Goal: Communication & Community: Answer question/provide support

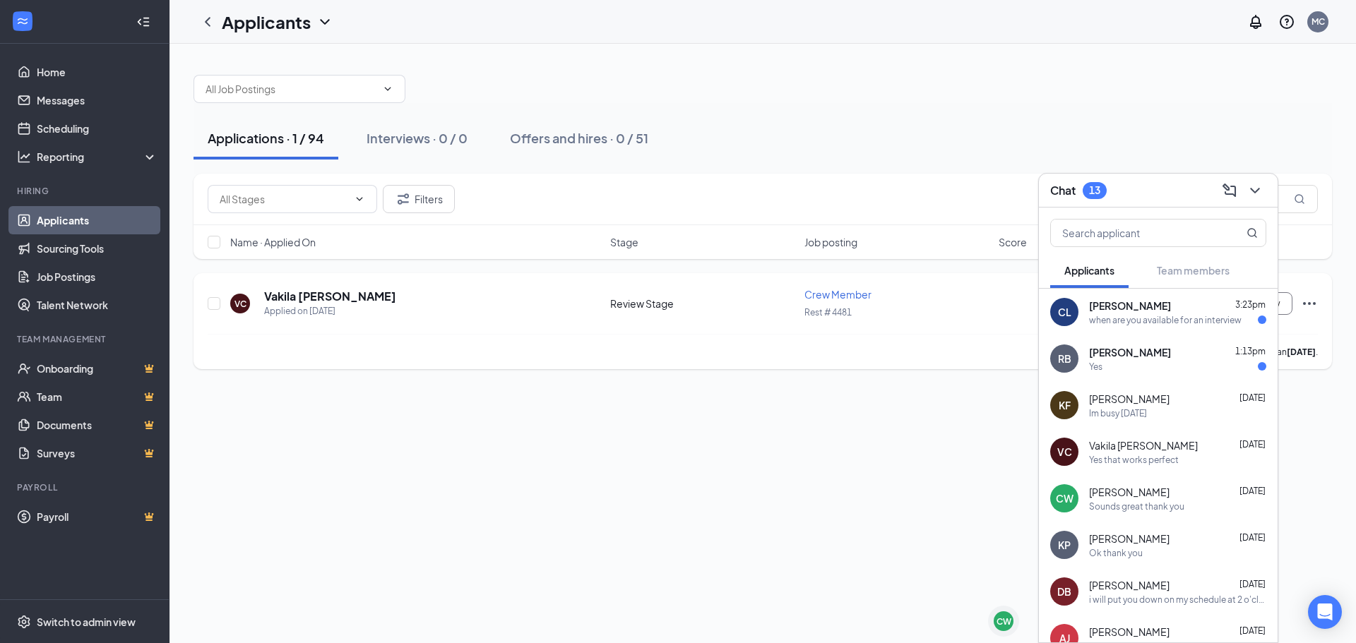
click at [359, 294] on div "VC Vakila [PERSON_NAME] Applied on [DATE]" at bounding box center [415, 304] width 371 height 30
click at [323, 301] on h5 "Vakila [PERSON_NAME]" at bounding box center [330, 297] width 132 height 16
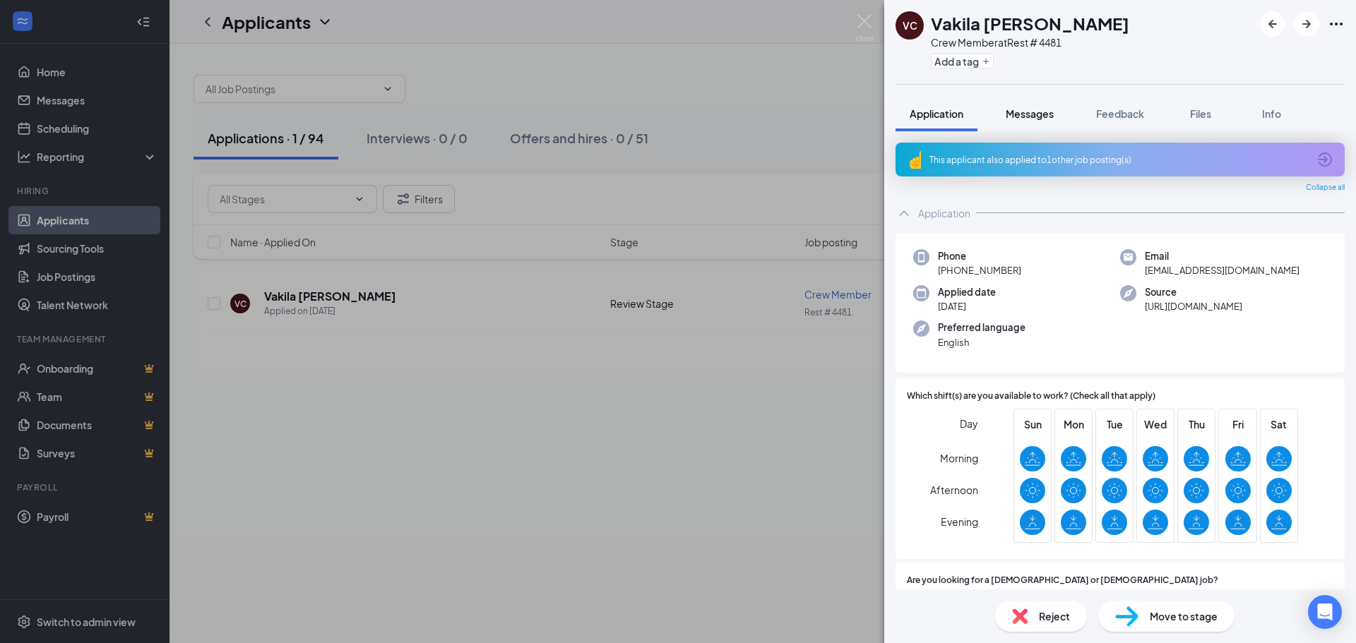
click at [1020, 117] on span "Messages" at bounding box center [1030, 113] width 48 height 13
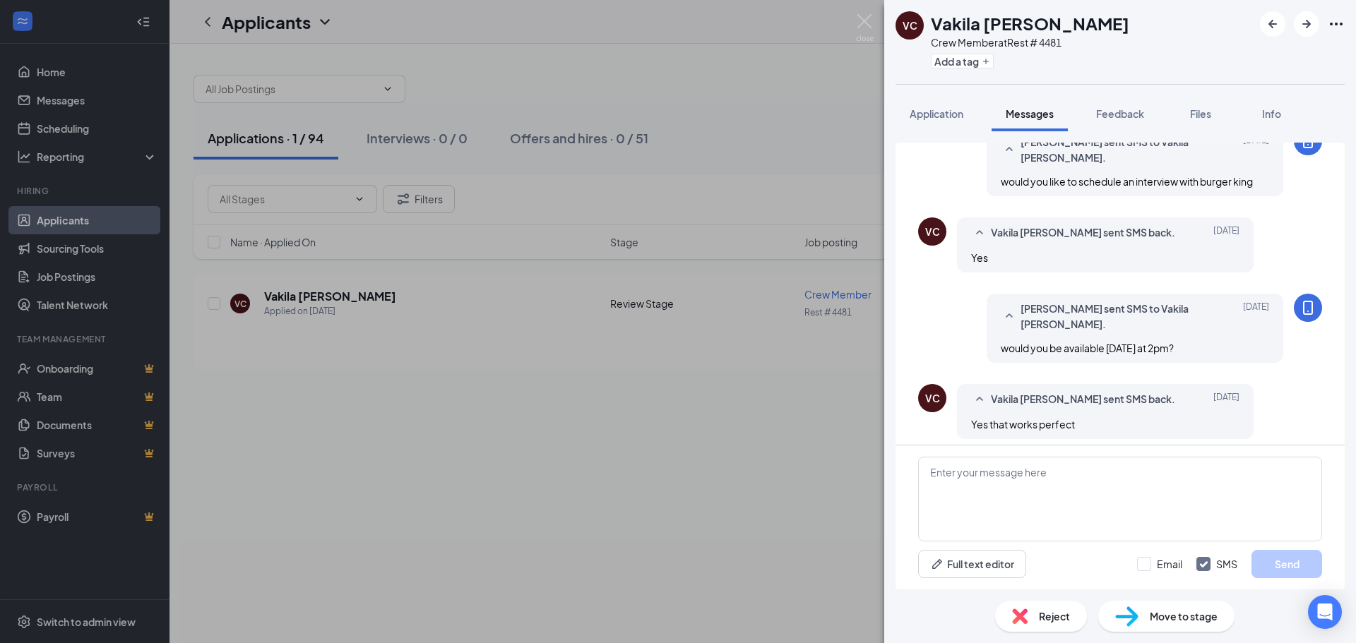
scroll to position [424, 0]
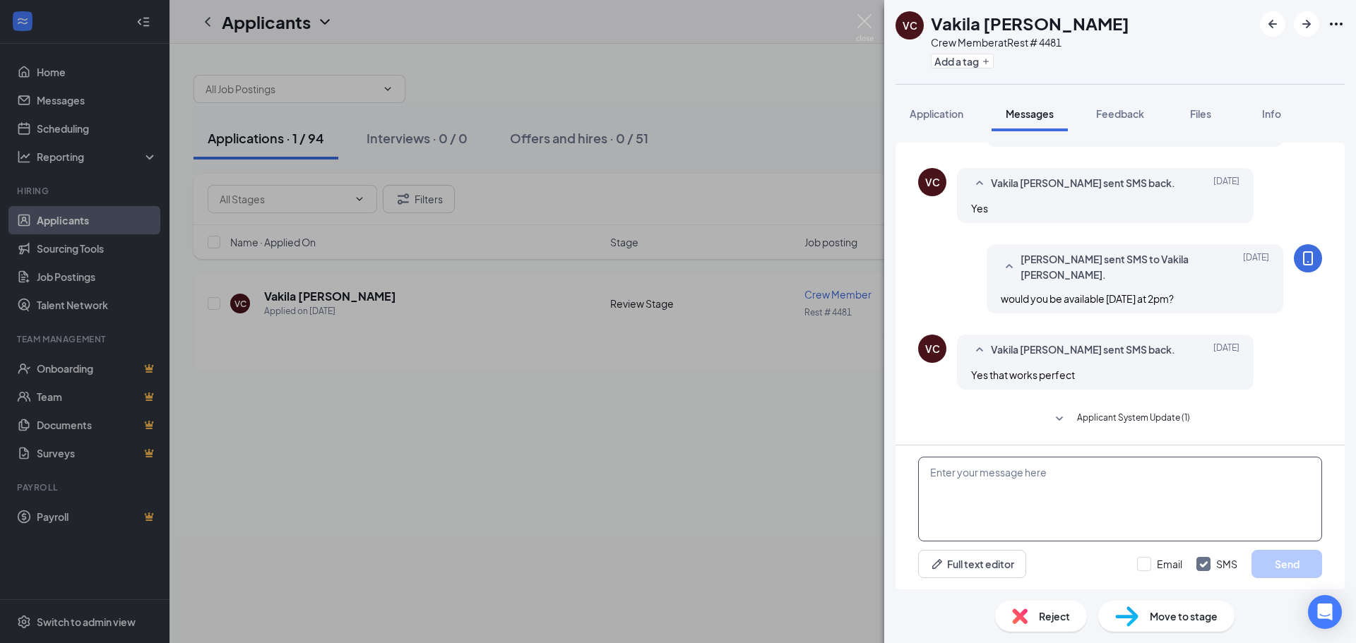
click at [1034, 490] on textarea at bounding box center [1120, 499] width 404 height 85
type textarea "i"
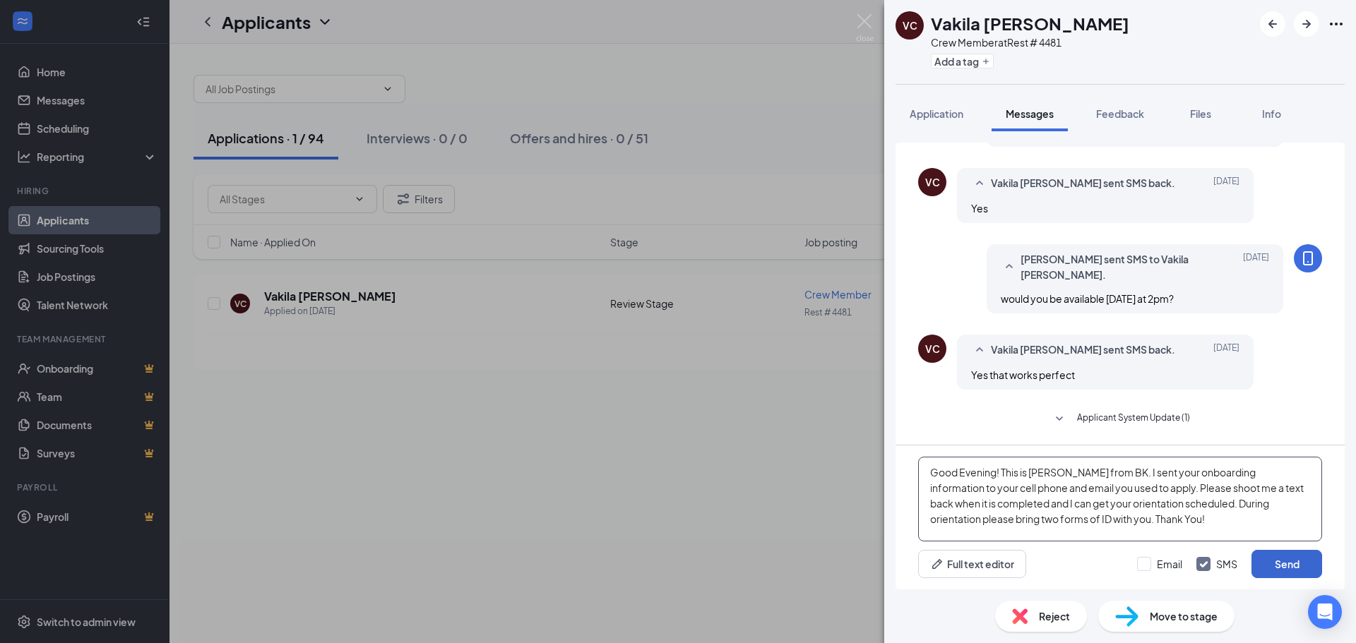
type textarea "Good Evening! This is [PERSON_NAME] from BK. I sent your onboarding information…"
click at [1282, 566] on button "Send" at bounding box center [1286, 564] width 71 height 28
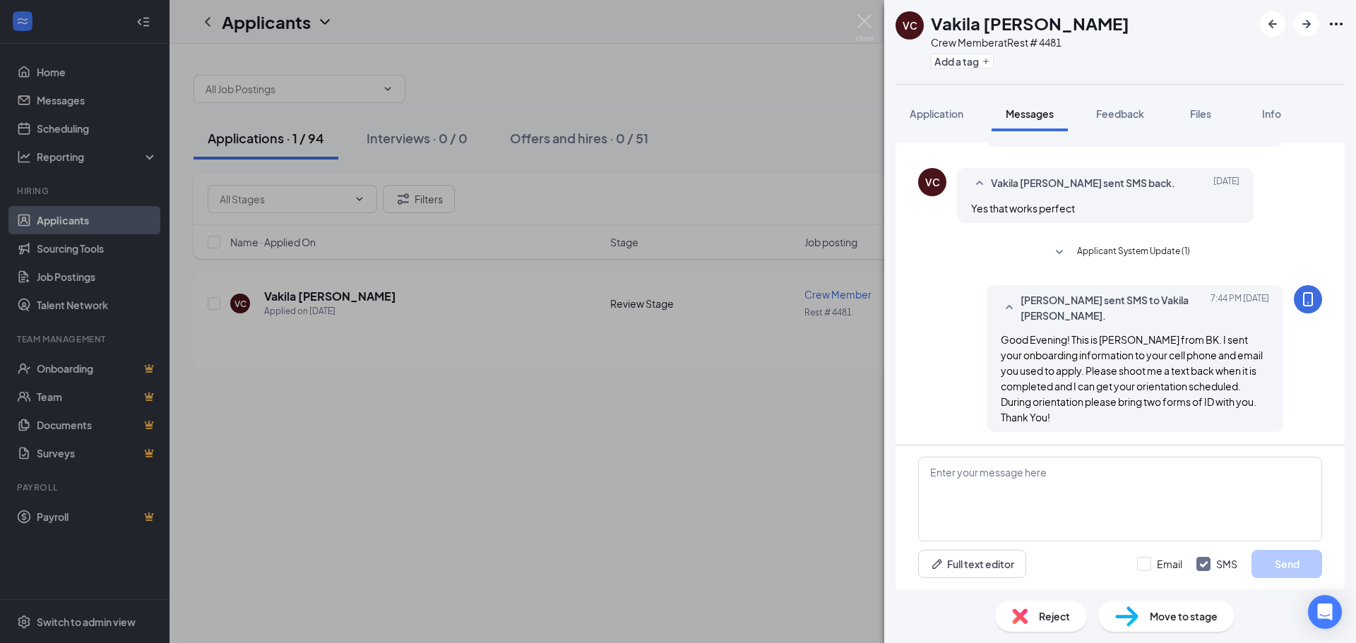
scroll to position [592, 0]
click at [863, 23] on img at bounding box center [865, 28] width 18 height 28
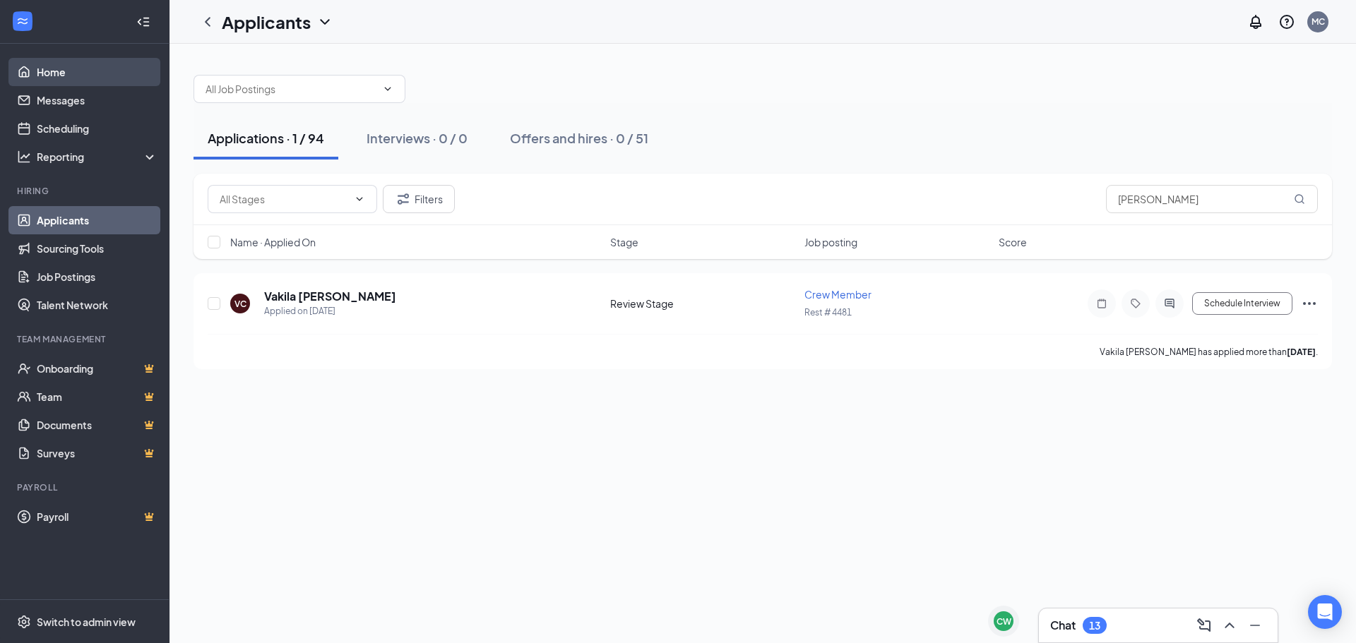
click at [52, 76] on link "Home" at bounding box center [97, 72] width 121 height 28
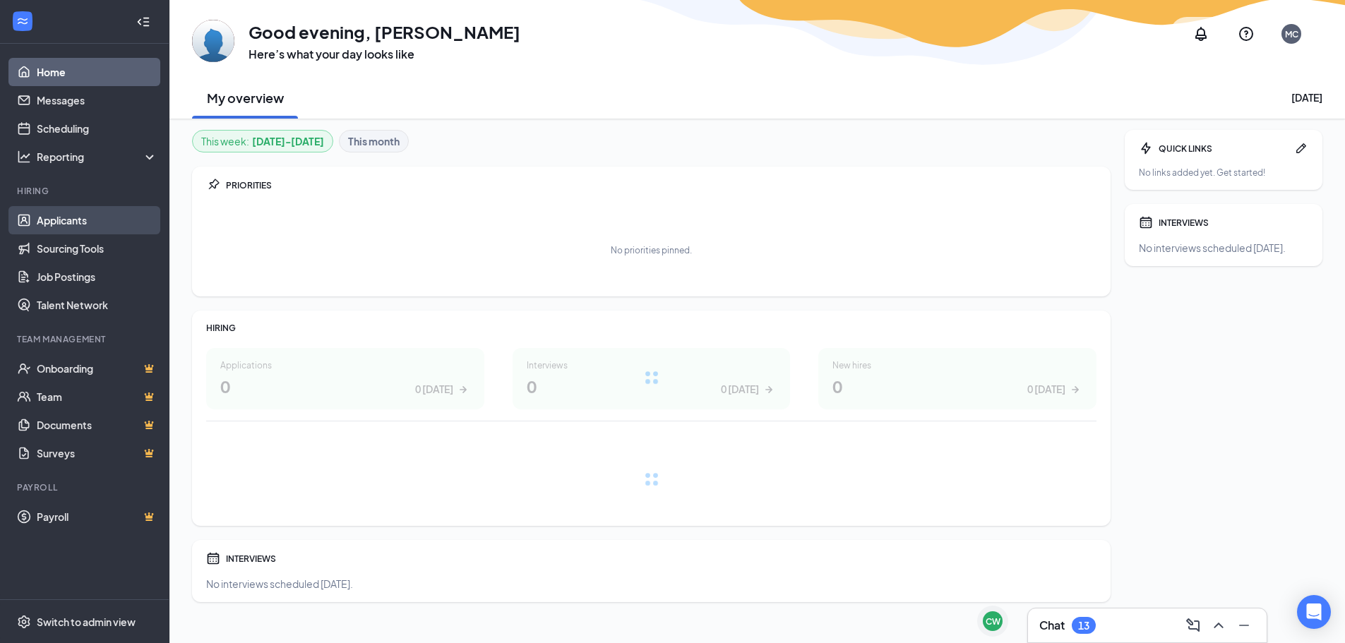
click at [56, 220] on link "Applicants" at bounding box center [97, 220] width 121 height 28
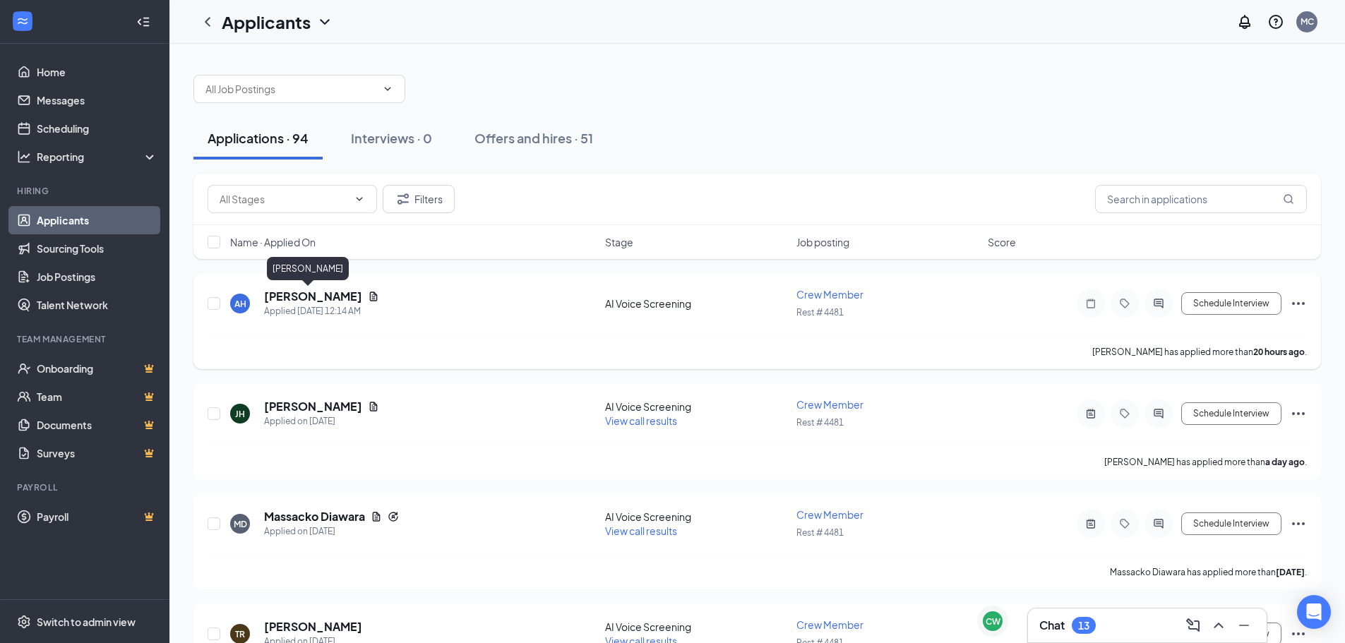
click at [270, 295] on h5 "[PERSON_NAME]" at bounding box center [313, 297] width 98 height 16
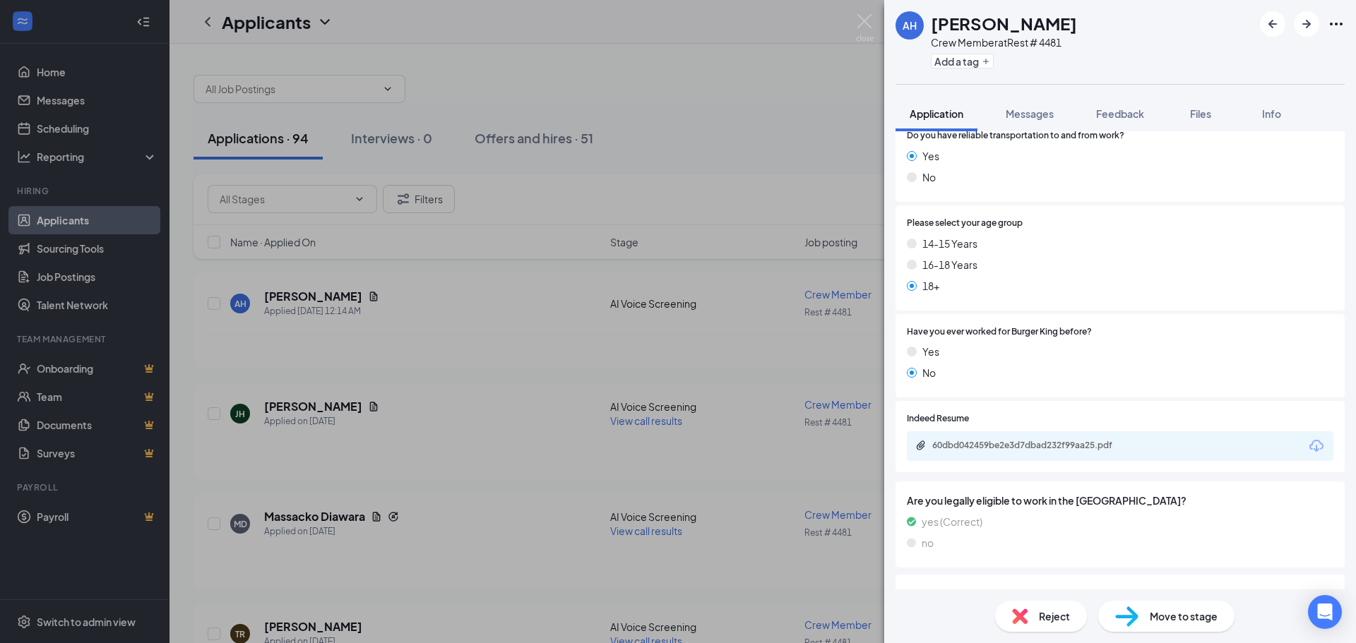
scroll to position [494, 0]
click at [1000, 439] on div "60dbd042459be2e3d7dbad232f99aa25.pdf" at bounding box center [1031, 444] width 198 height 11
drag, startPoint x: 1025, startPoint y: 107, endPoint x: 1034, endPoint y: 116, distance: 12.0
click at [1025, 107] on span "Messages" at bounding box center [1030, 113] width 48 height 13
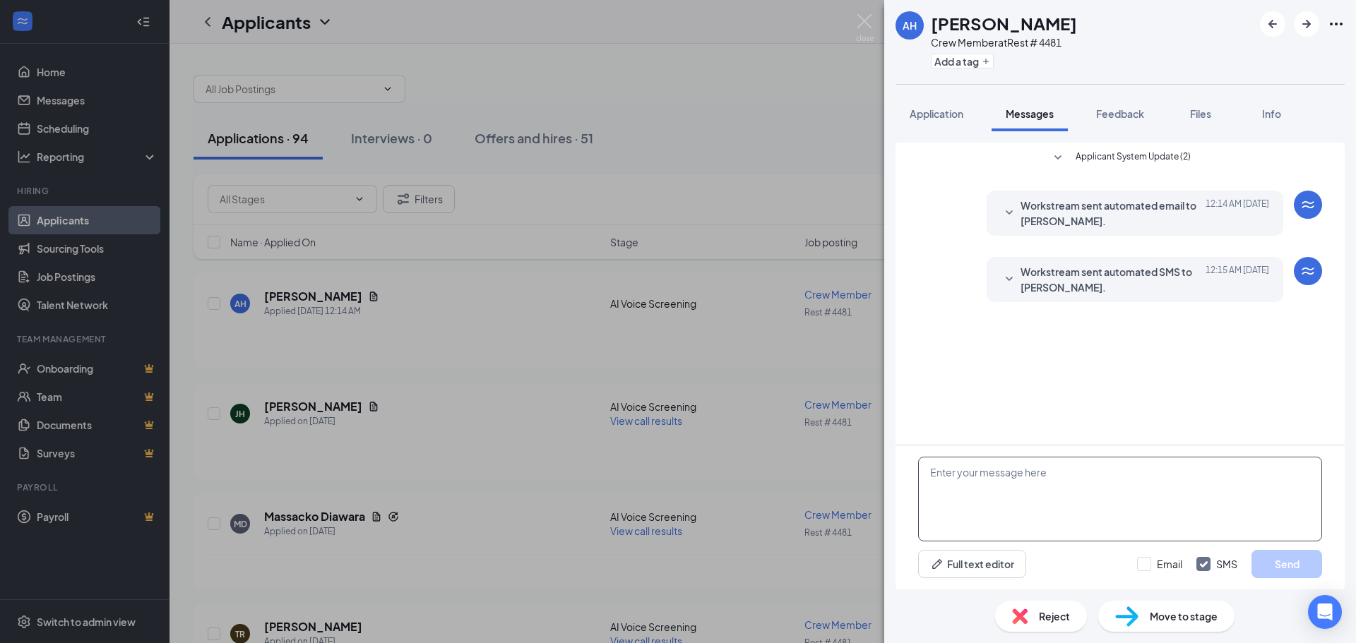
click at [1026, 487] on textarea at bounding box center [1120, 499] width 404 height 85
paste textarea "G"
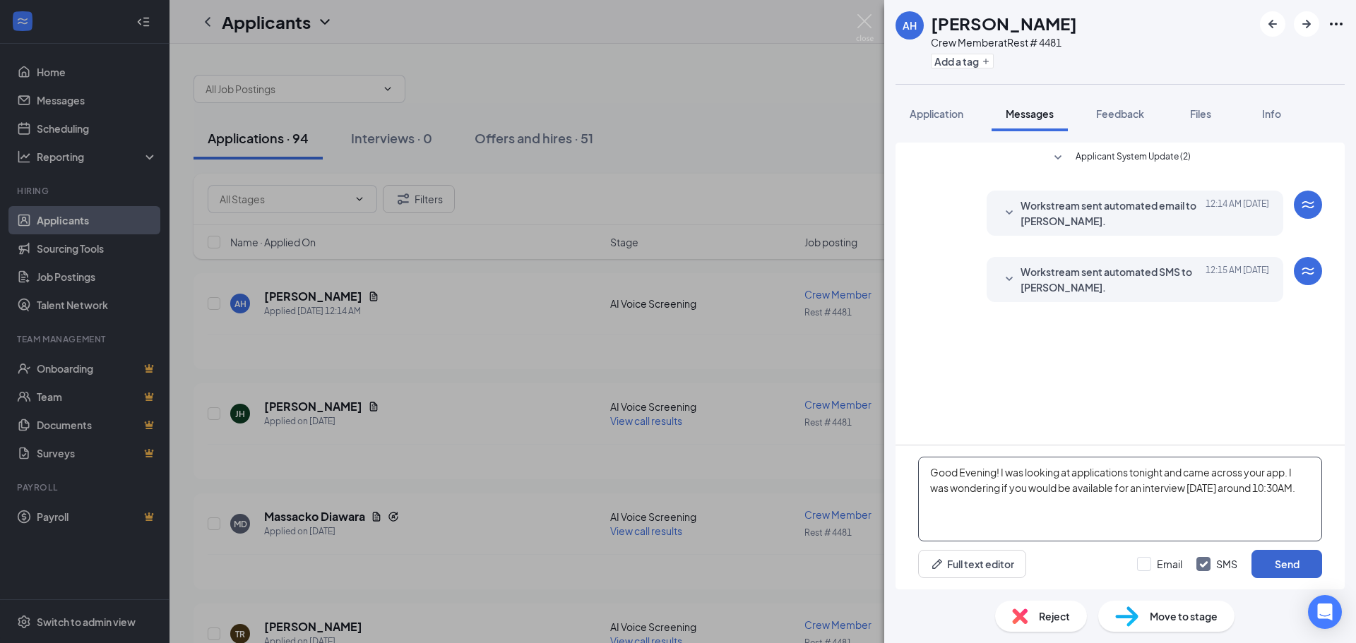
type textarea "Good Evening! I was looking at applications tonight and came across your app. I…"
click at [1287, 570] on button "Send" at bounding box center [1286, 564] width 71 height 28
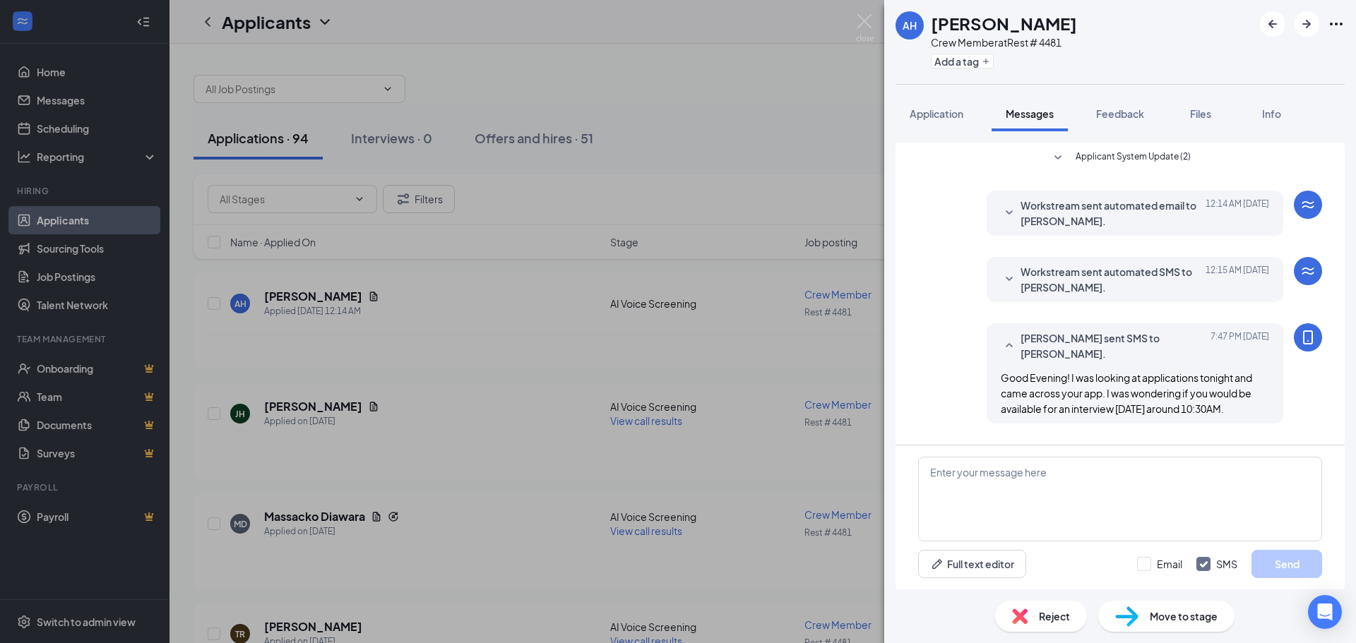
click at [417, 49] on div "AH [PERSON_NAME] Crew Member at Rest # 4481 Add a tag Application Messages Feed…" at bounding box center [678, 321] width 1356 height 643
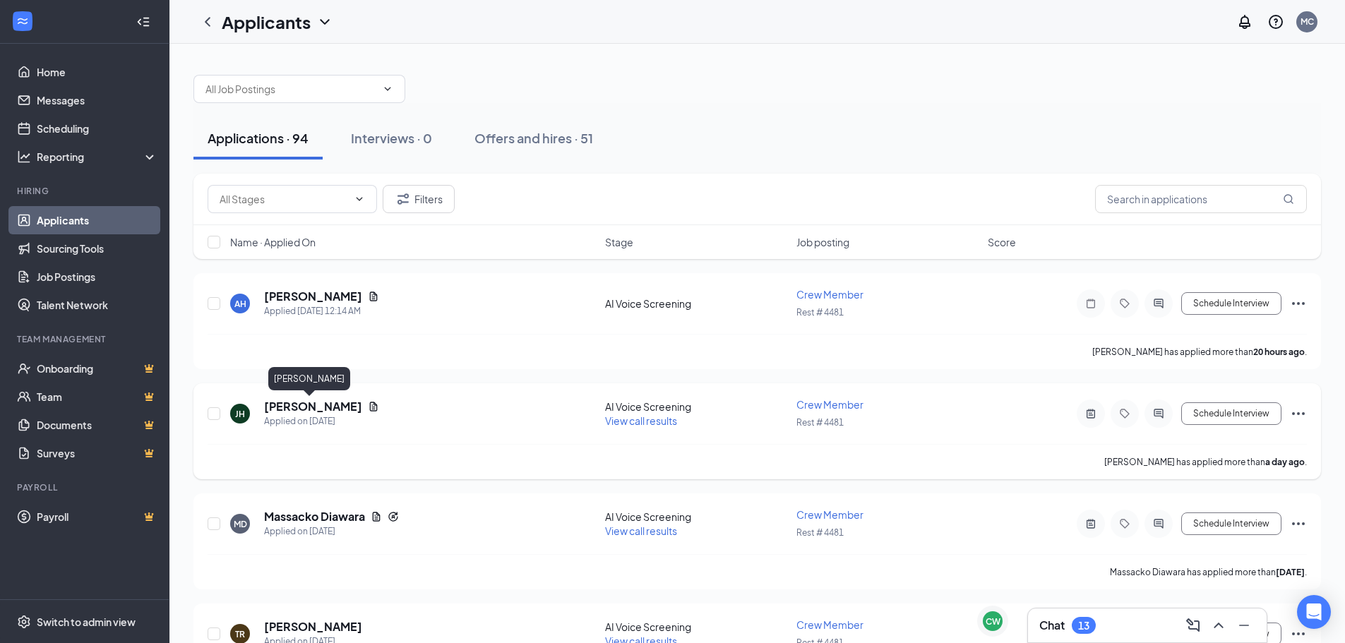
click at [278, 409] on h5 "[PERSON_NAME]" at bounding box center [313, 407] width 98 height 16
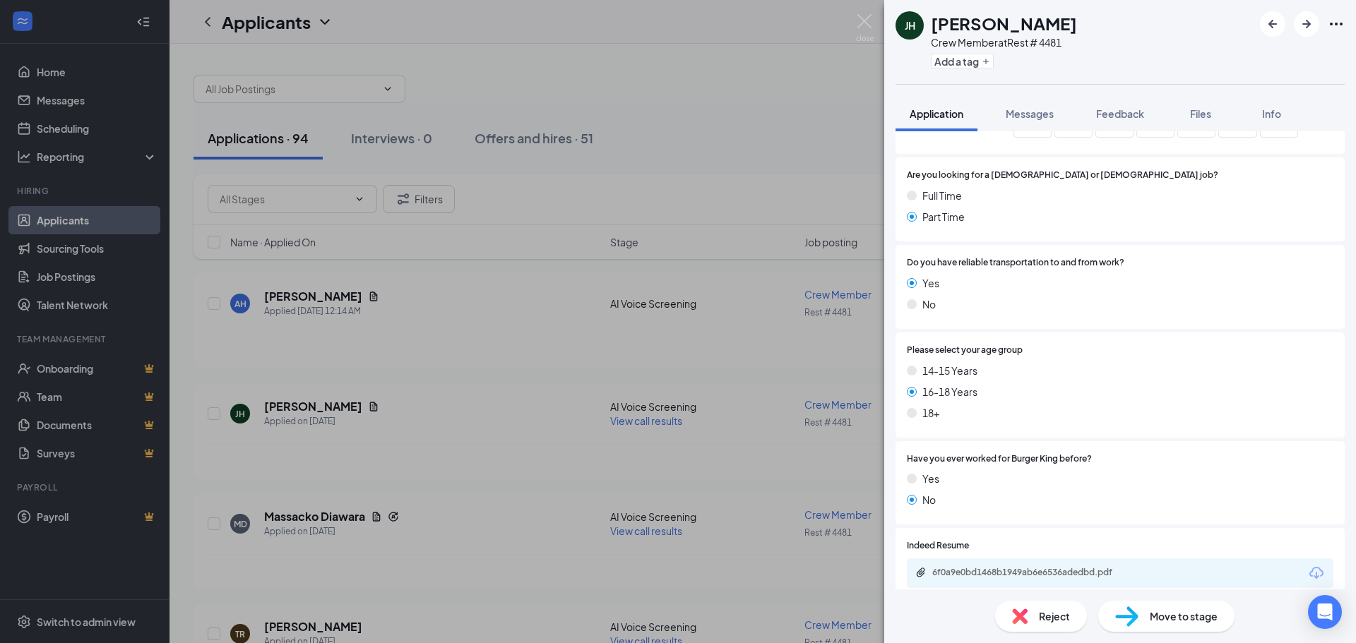
scroll to position [424, 0]
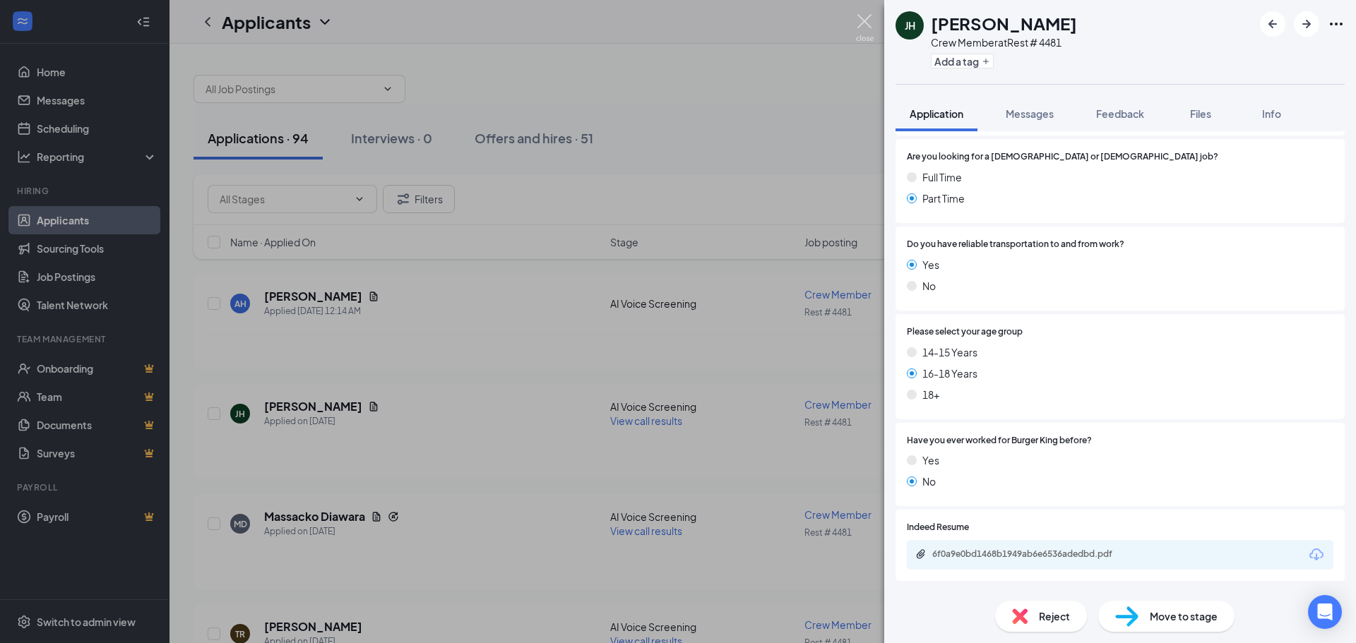
click at [865, 24] on img at bounding box center [865, 28] width 18 height 28
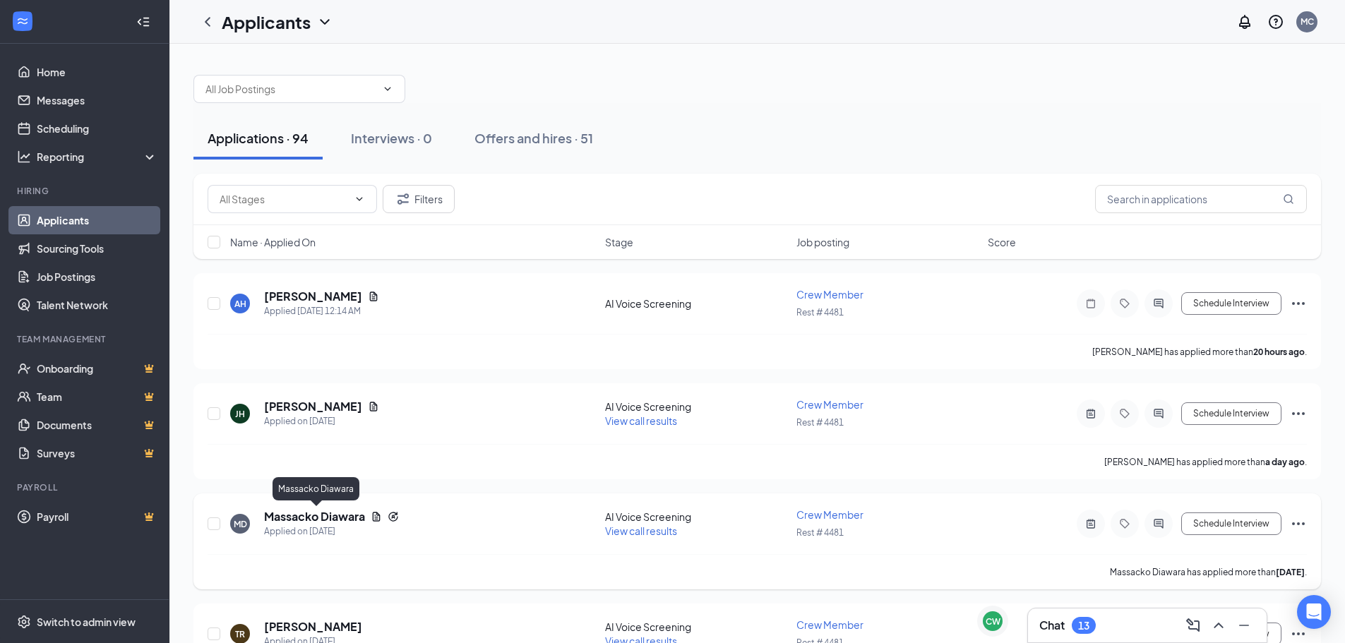
click at [316, 515] on h5 "Massacko Diawara" at bounding box center [314, 517] width 101 height 16
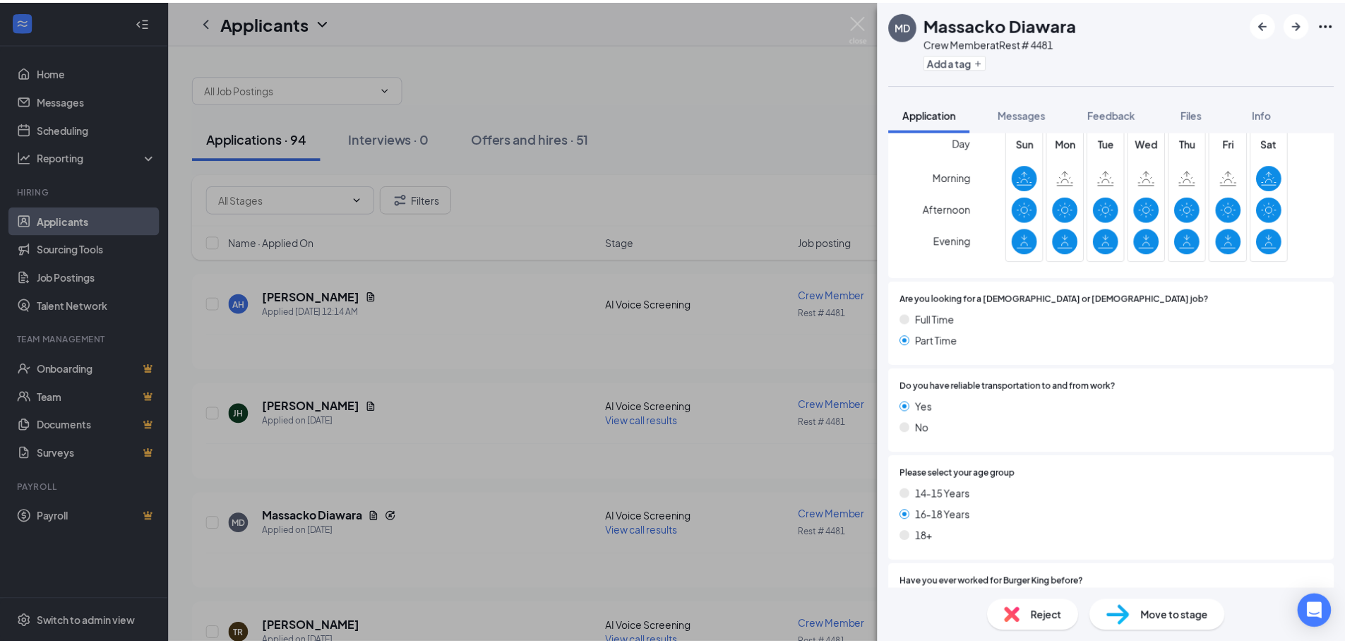
scroll to position [282, 0]
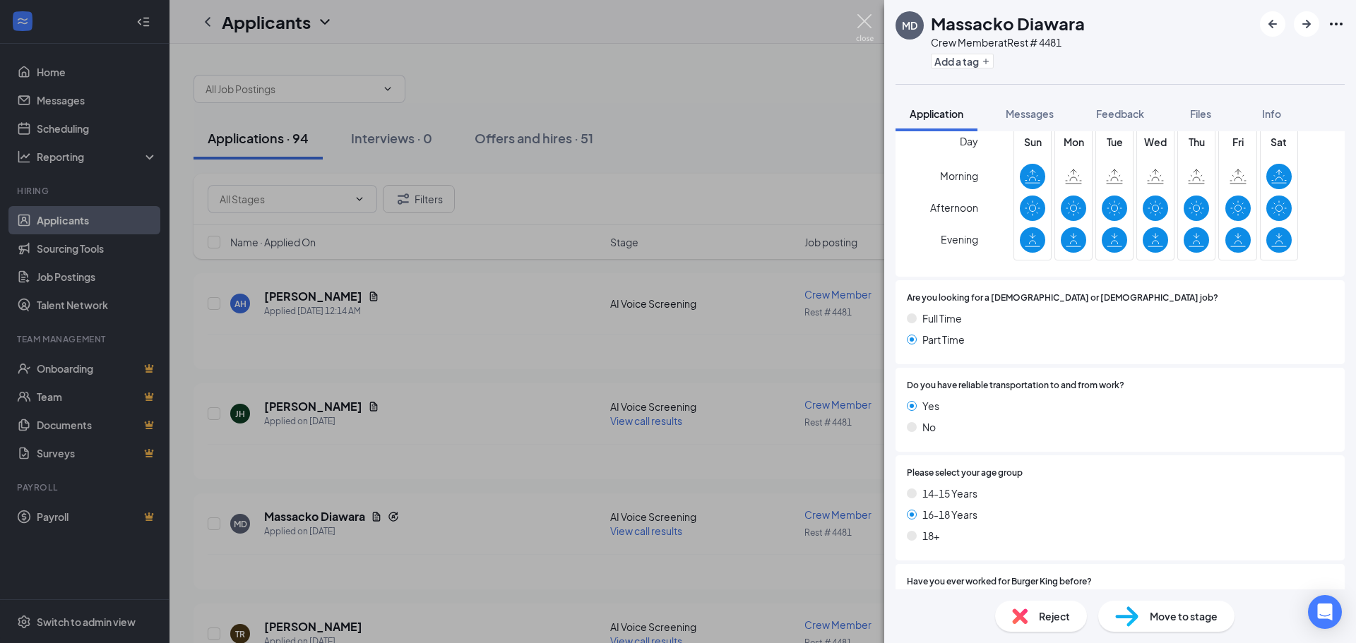
click at [860, 18] on img at bounding box center [865, 28] width 18 height 28
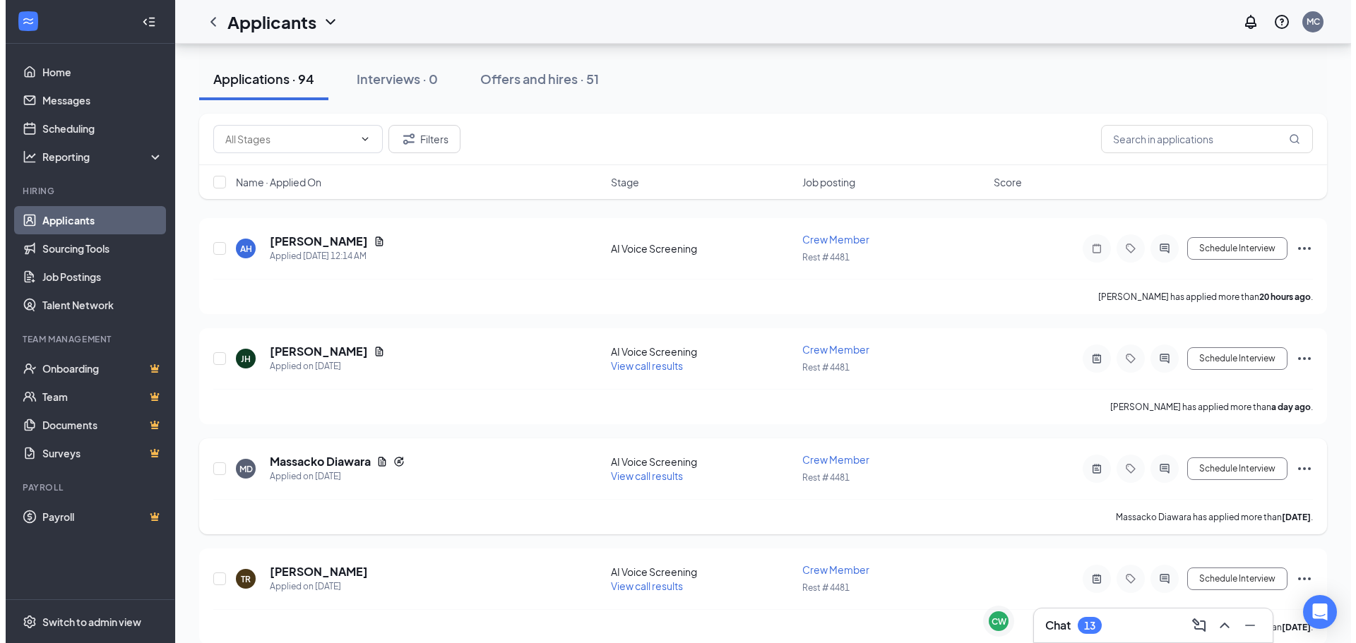
scroll to position [212, 0]
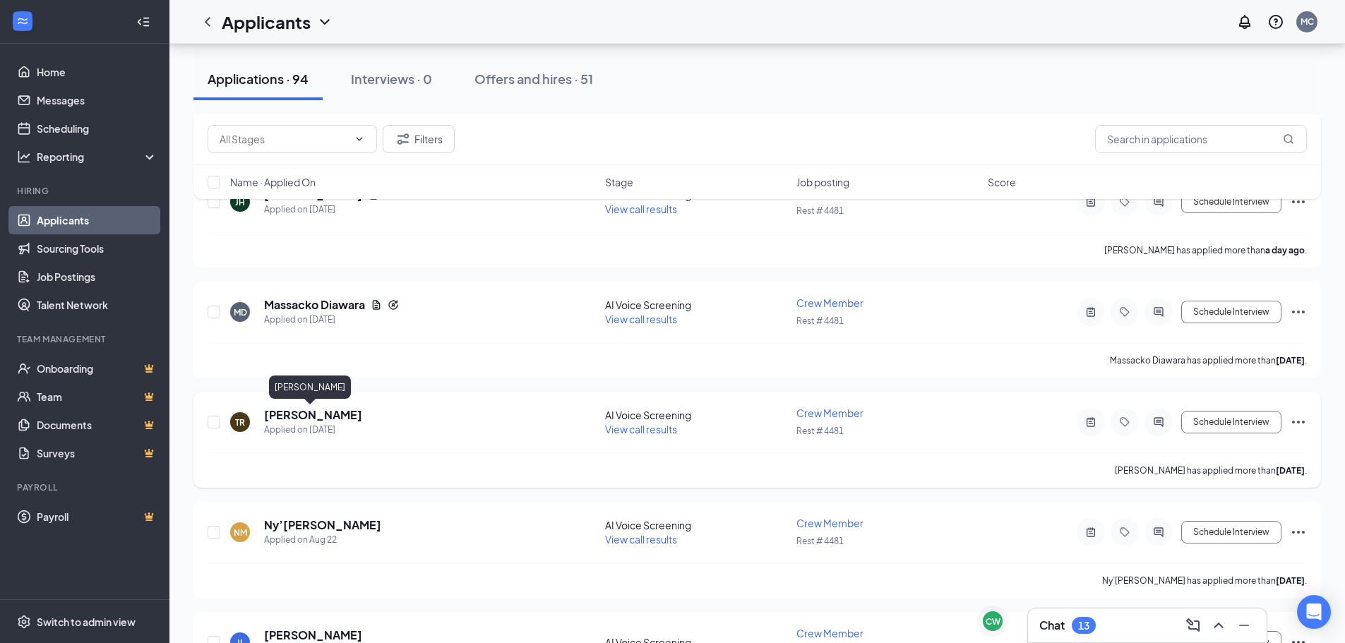
click at [308, 417] on h5 "[PERSON_NAME]" at bounding box center [313, 415] width 98 height 16
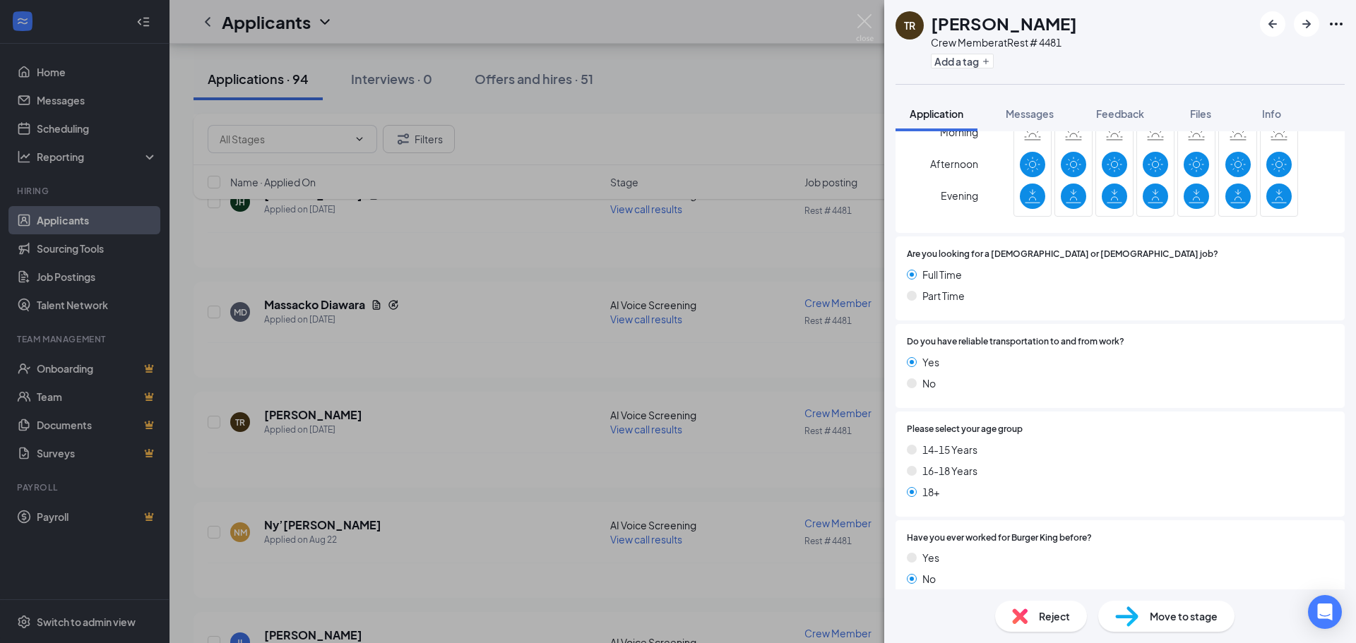
scroll to position [279, 0]
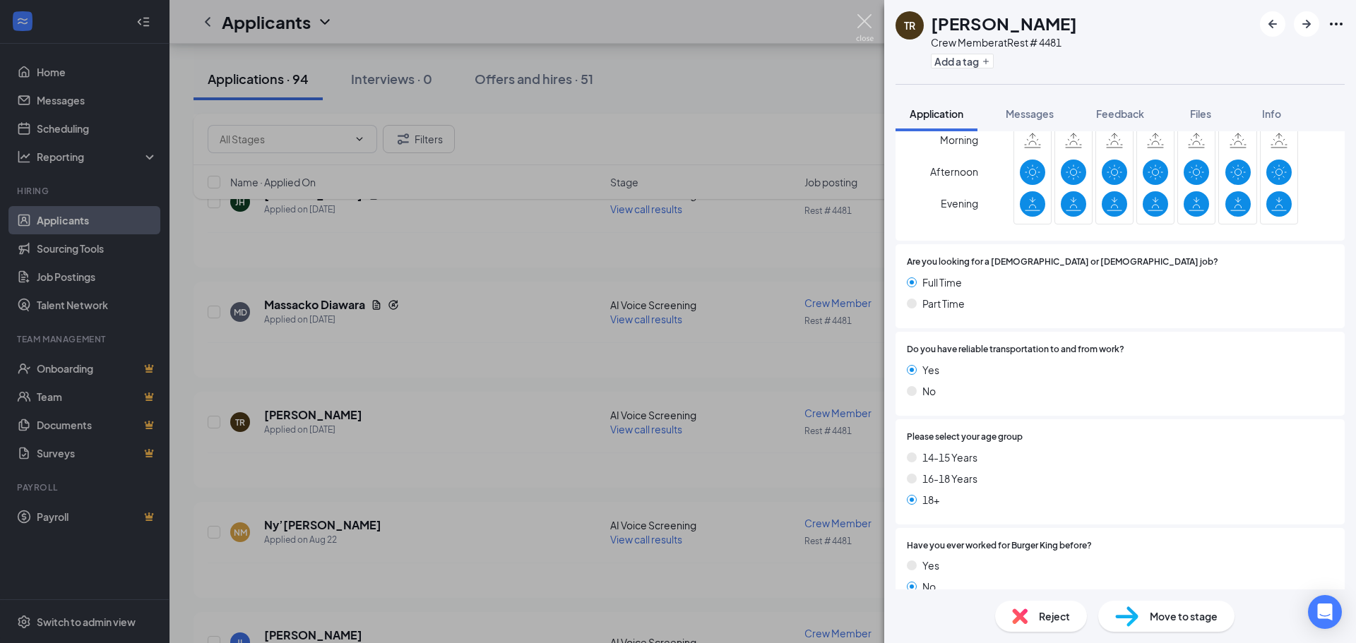
click at [870, 26] on img at bounding box center [865, 28] width 18 height 28
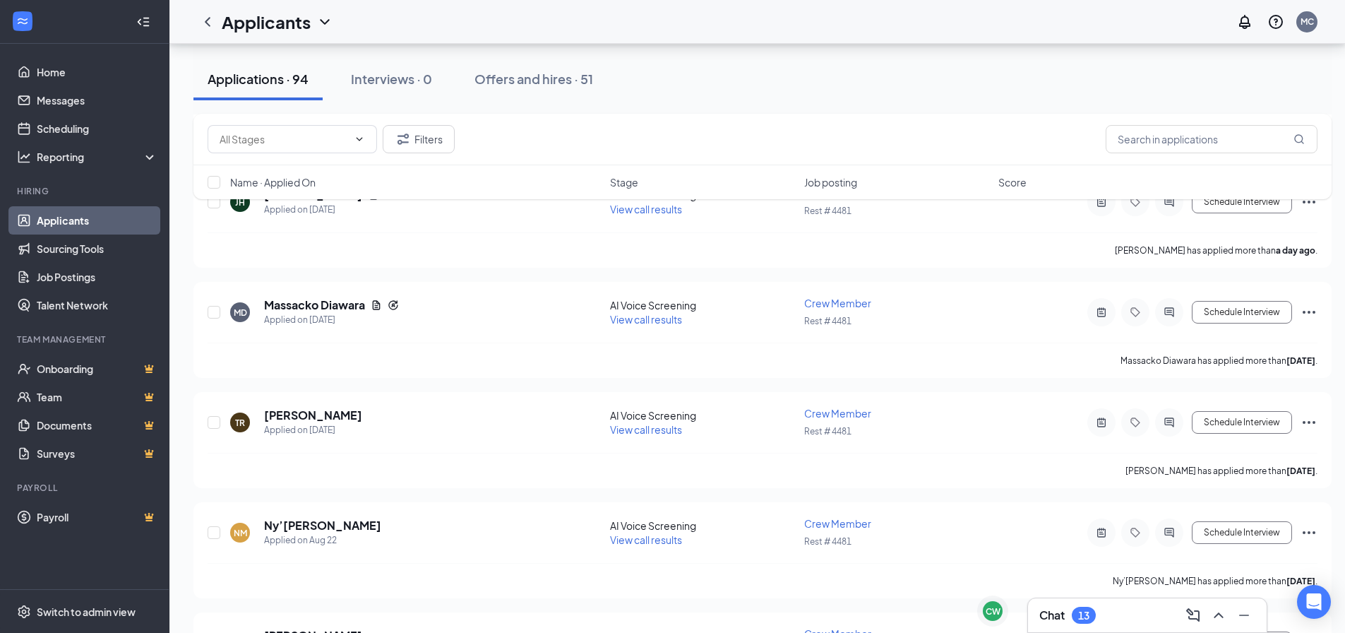
click at [1092, 611] on div "13" at bounding box center [1084, 615] width 24 height 17
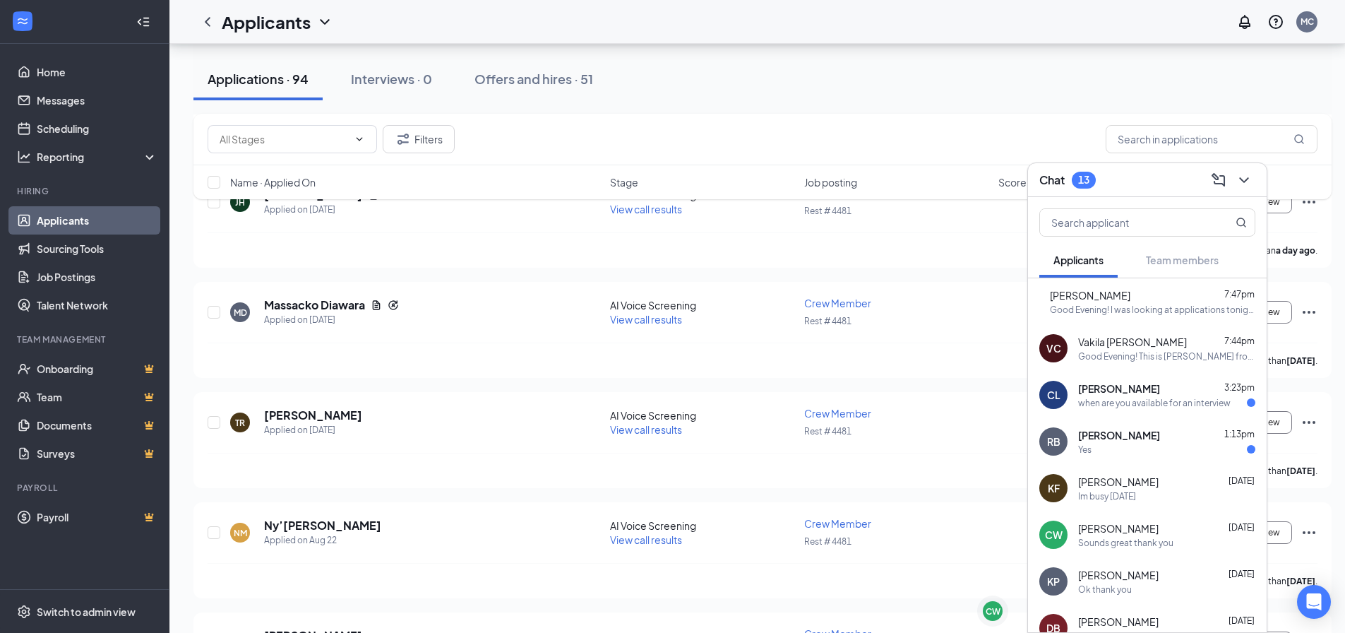
click at [1106, 295] on span "[PERSON_NAME]" at bounding box center [1090, 295] width 81 height 14
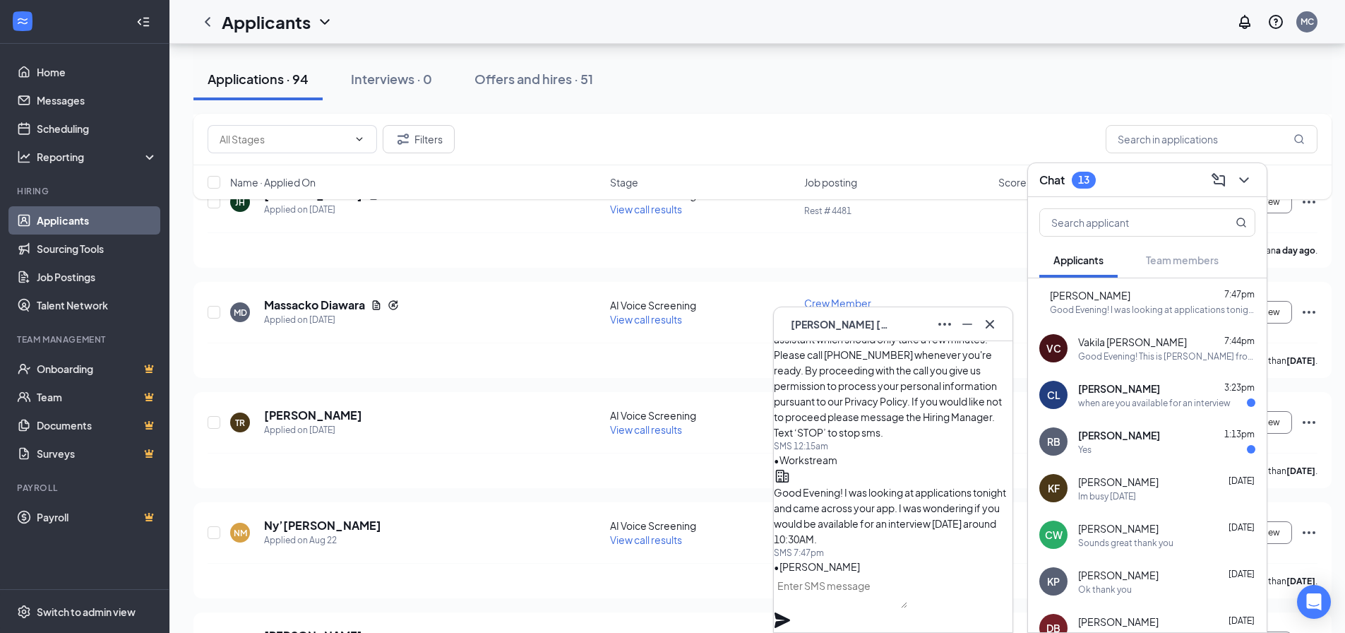
drag, startPoint x: 938, startPoint y: 533, endPoint x: 809, endPoint y: 451, distance: 153.0
click at [809, 484] on div "Good Evening! I was looking at applications tonight and came across your app. I…" at bounding box center [893, 515] width 239 height 62
copy span "Good Evening! I was looking at applications tonight and came across your app. I…"
click at [282, 417] on h5 "[PERSON_NAME]" at bounding box center [313, 415] width 98 height 16
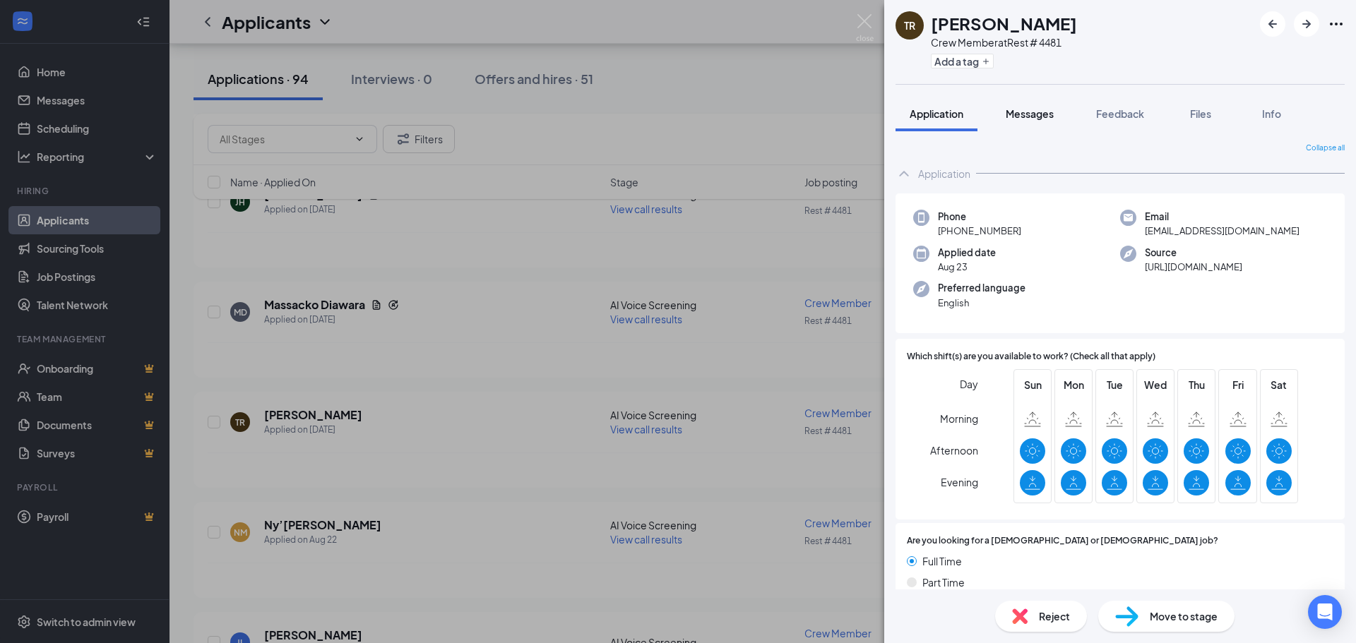
click at [1027, 113] on span "Messages" at bounding box center [1030, 113] width 48 height 13
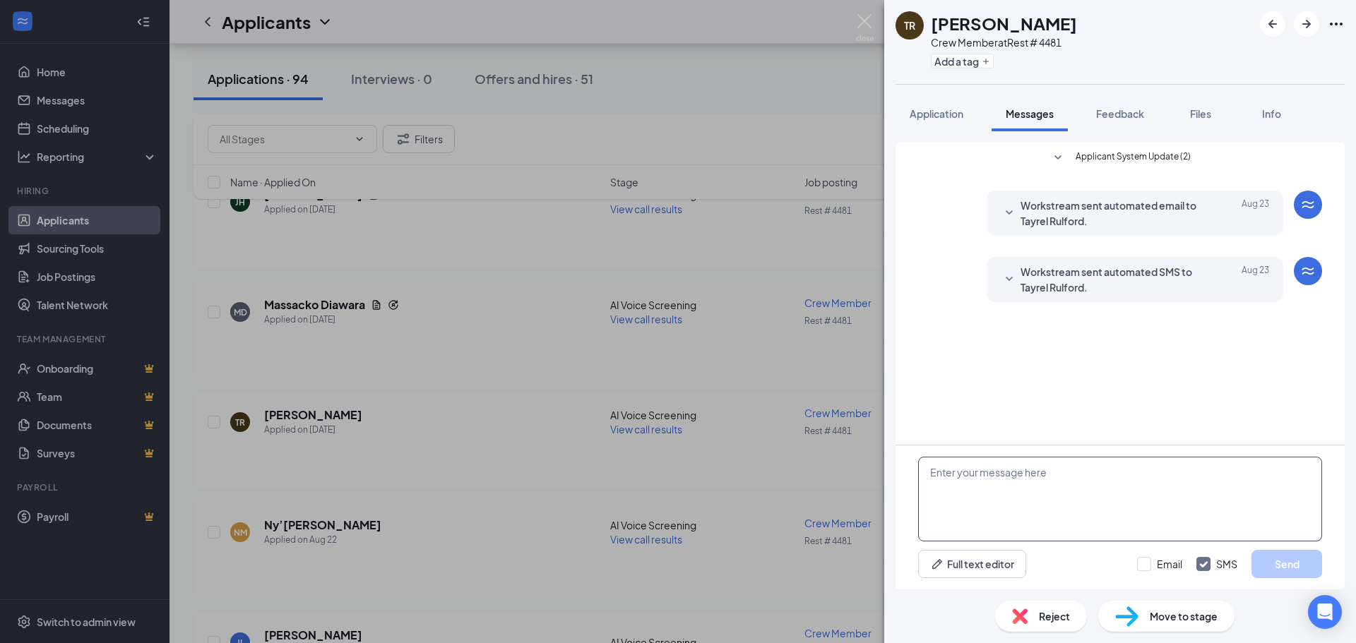
click at [981, 489] on textarea at bounding box center [1120, 499] width 404 height 85
paste textarea "Good Evening! I was looking at applications tonight and came across your app. I…"
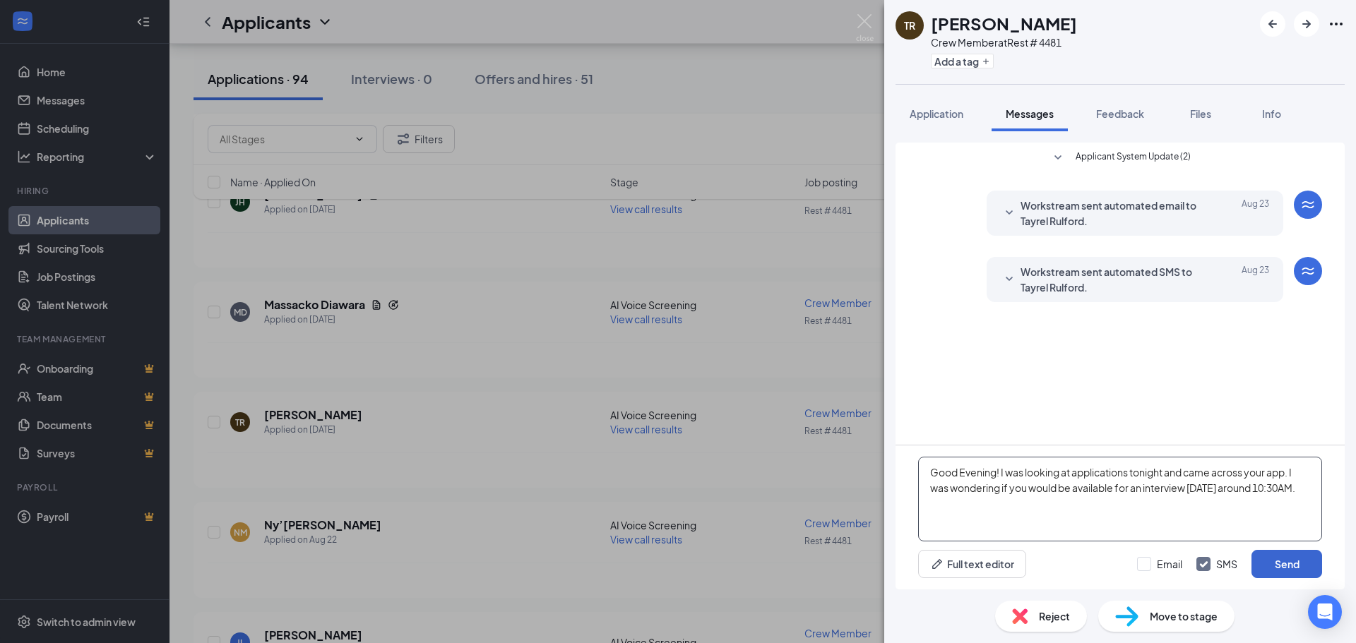
type textarea "Good Evening! I was looking at applications tonight and came across your app. I…"
click at [1314, 564] on button "Send" at bounding box center [1286, 564] width 71 height 28
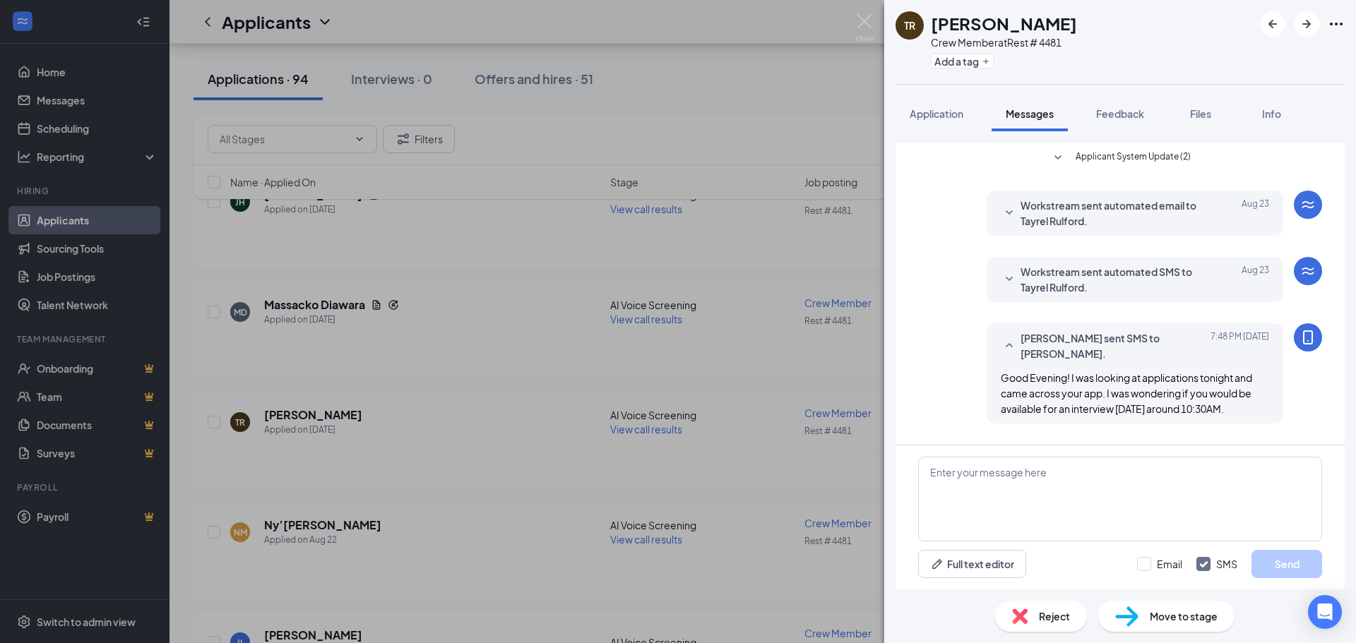
scroll to position [69, 0]
